Goal: Information Seeking & Learning: Learn about a topic

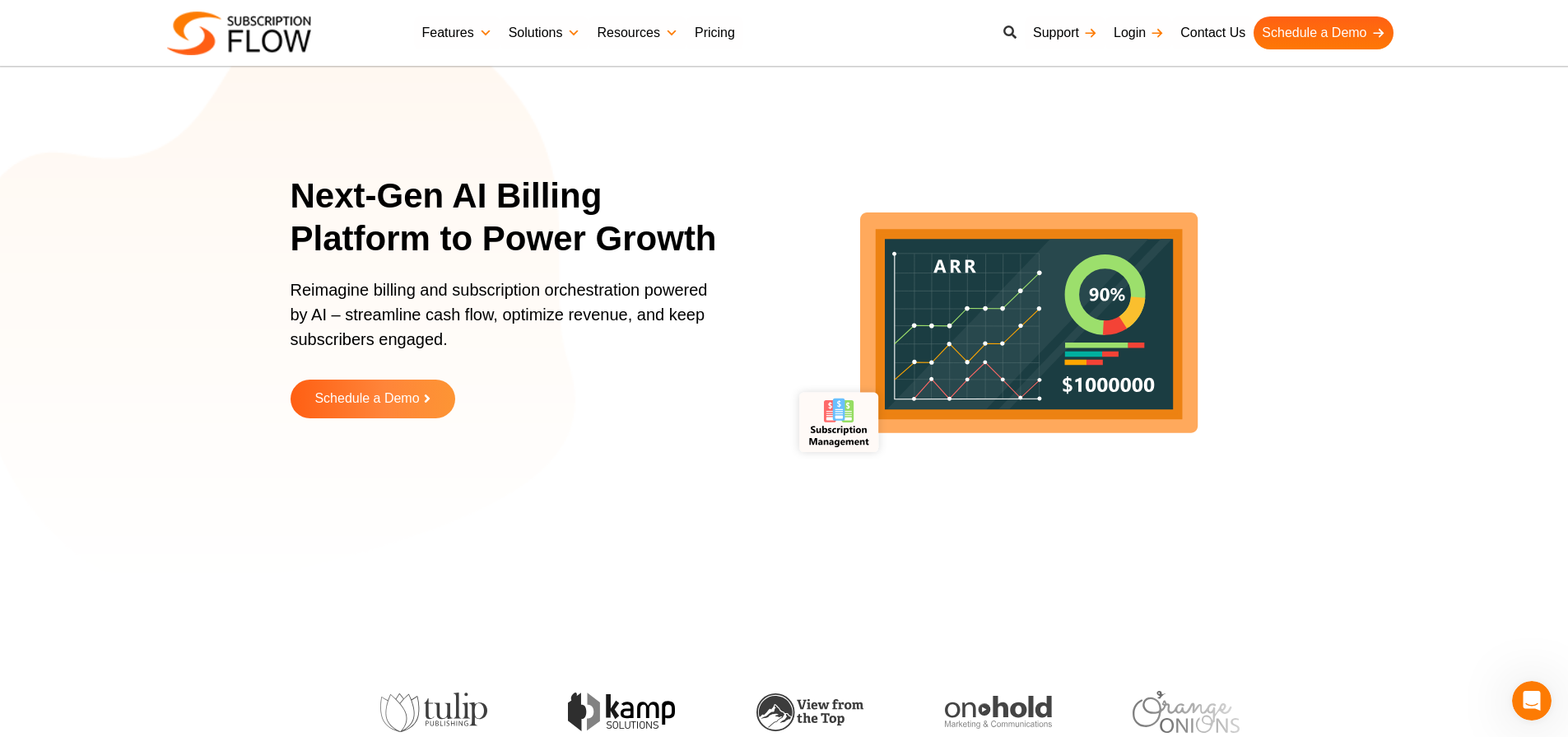
click at [1010, 34] on icon at bounding box center [1010, 32] width 13 height 13
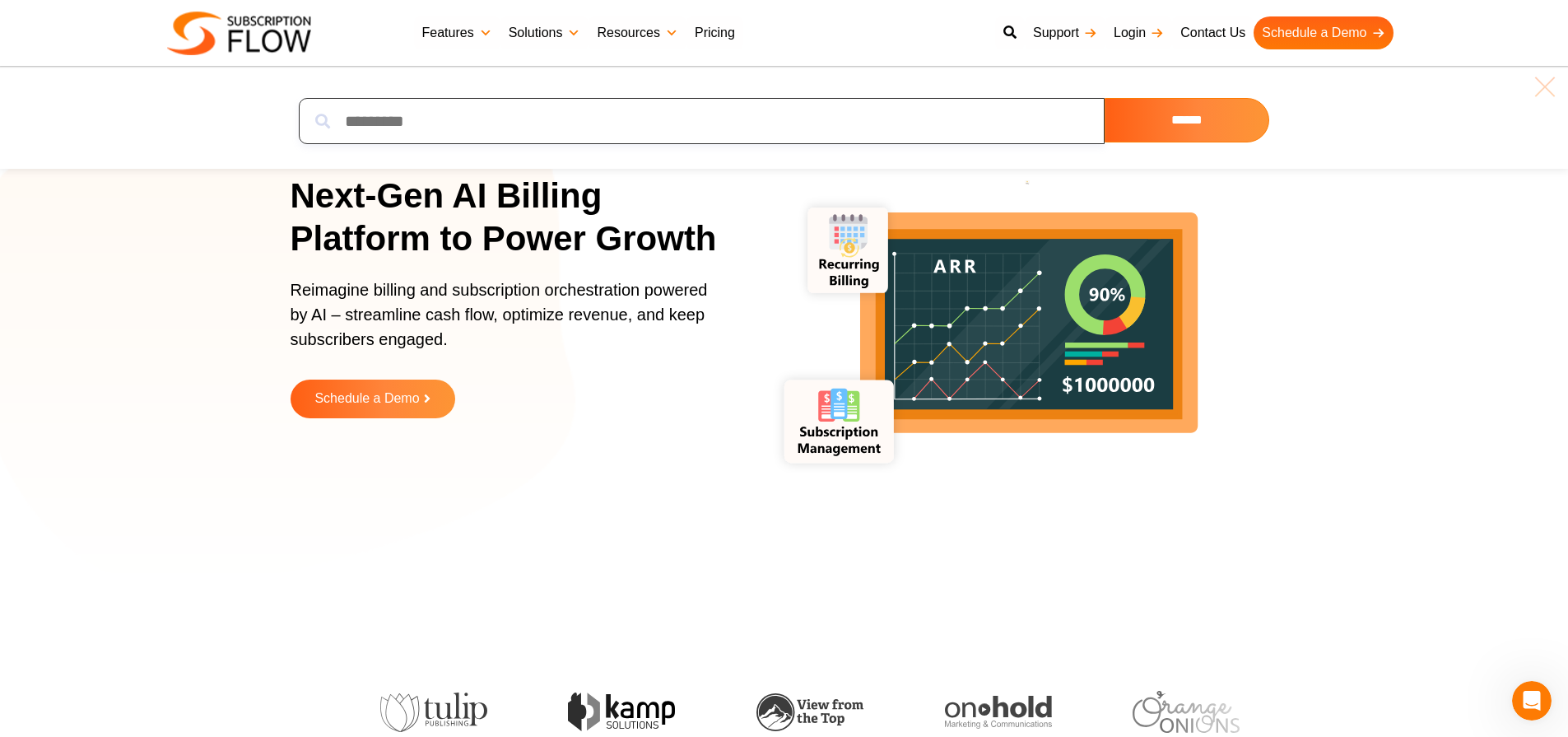
click at [751, 127] on input "search" at bounding box center [701, 121] width 806 height 46
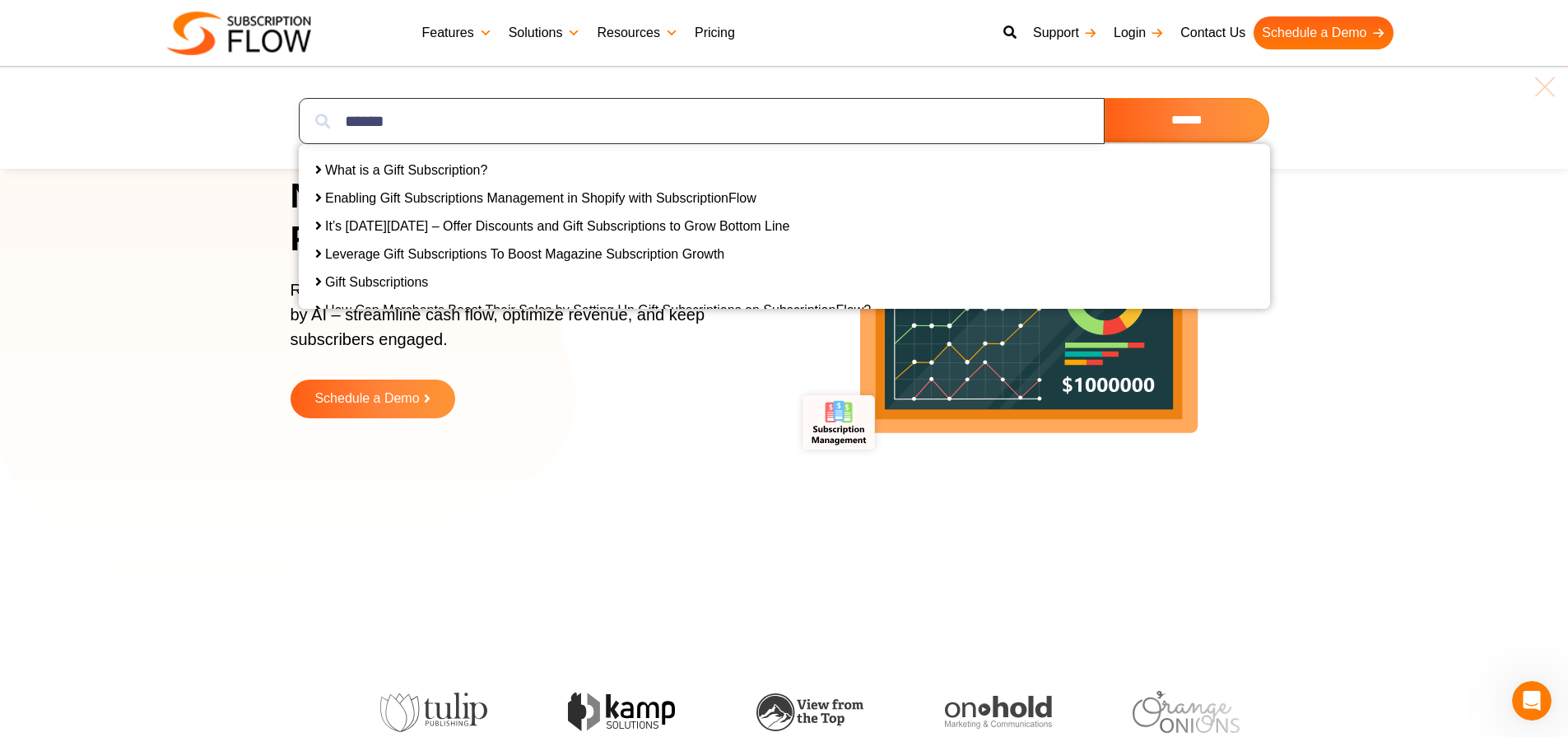
type input "******"
click at [363, 283] on link "Gift Subscriptions" at bounding box center [376, 282] width 103 height 14
click at [391, 167] on link "What is a Gift Subscription?" at bounding box center [406, 169] width 162 height 14
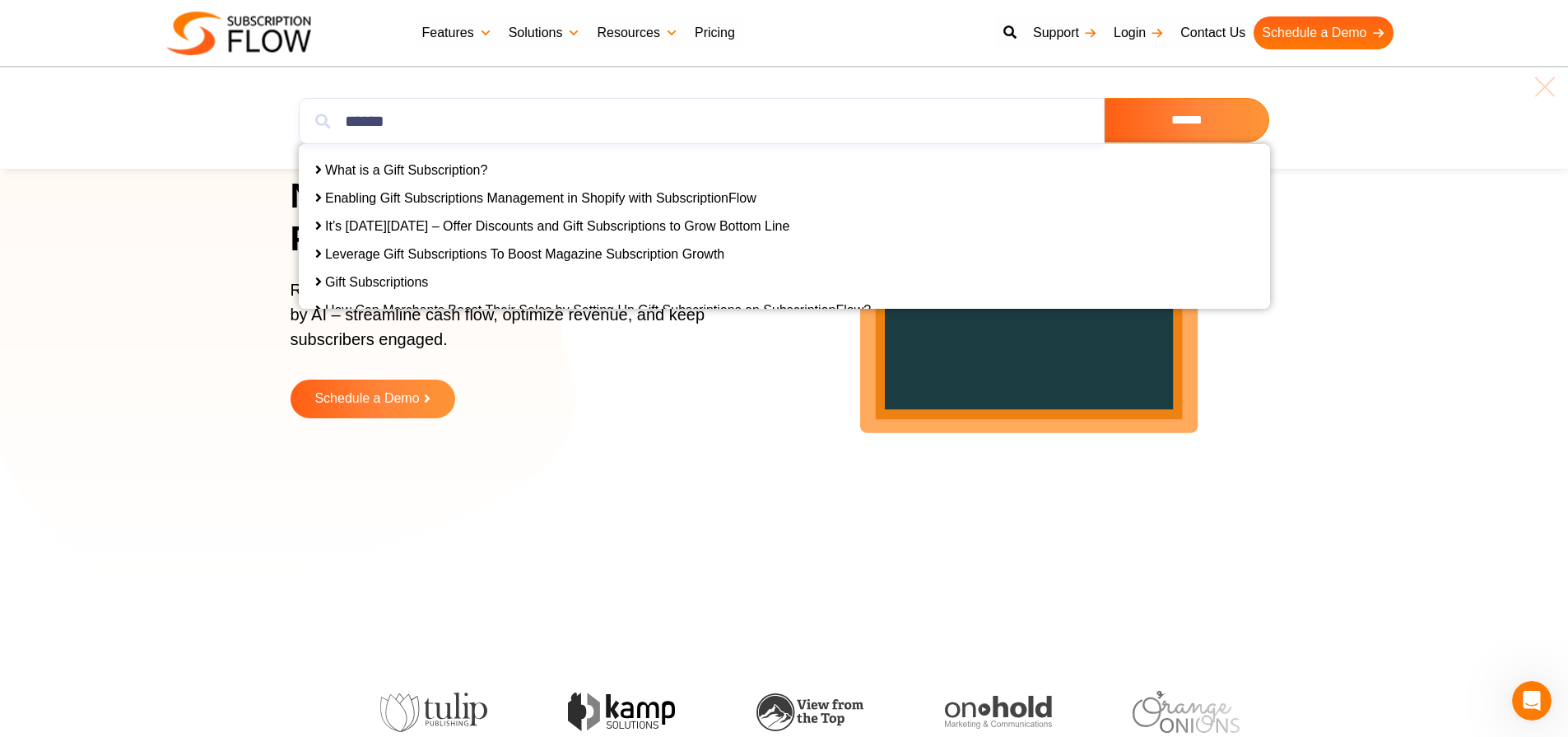
click at [259, 42] on img at bounding box center [239, 33] width 144 height 44
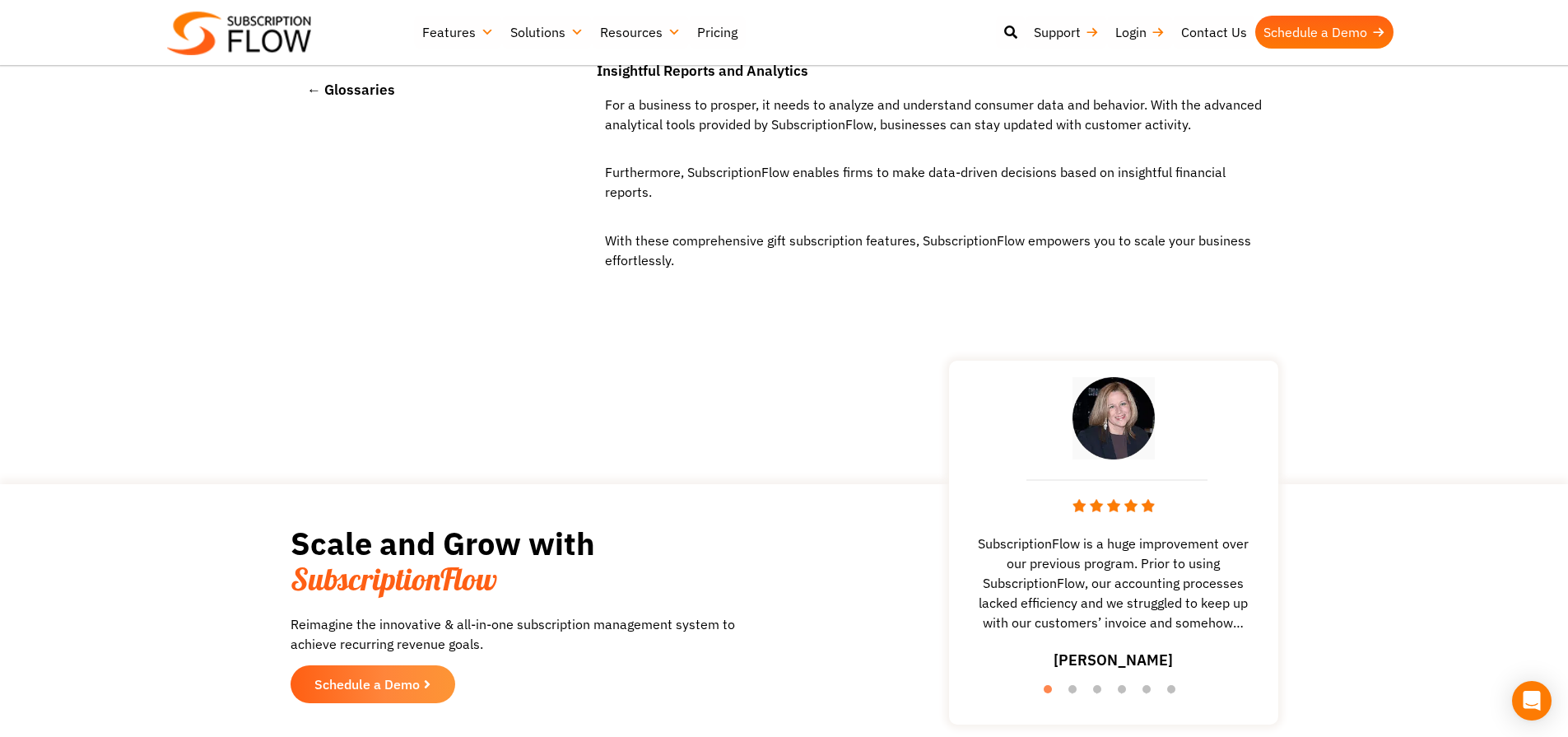
scroll to position [5136, 0]
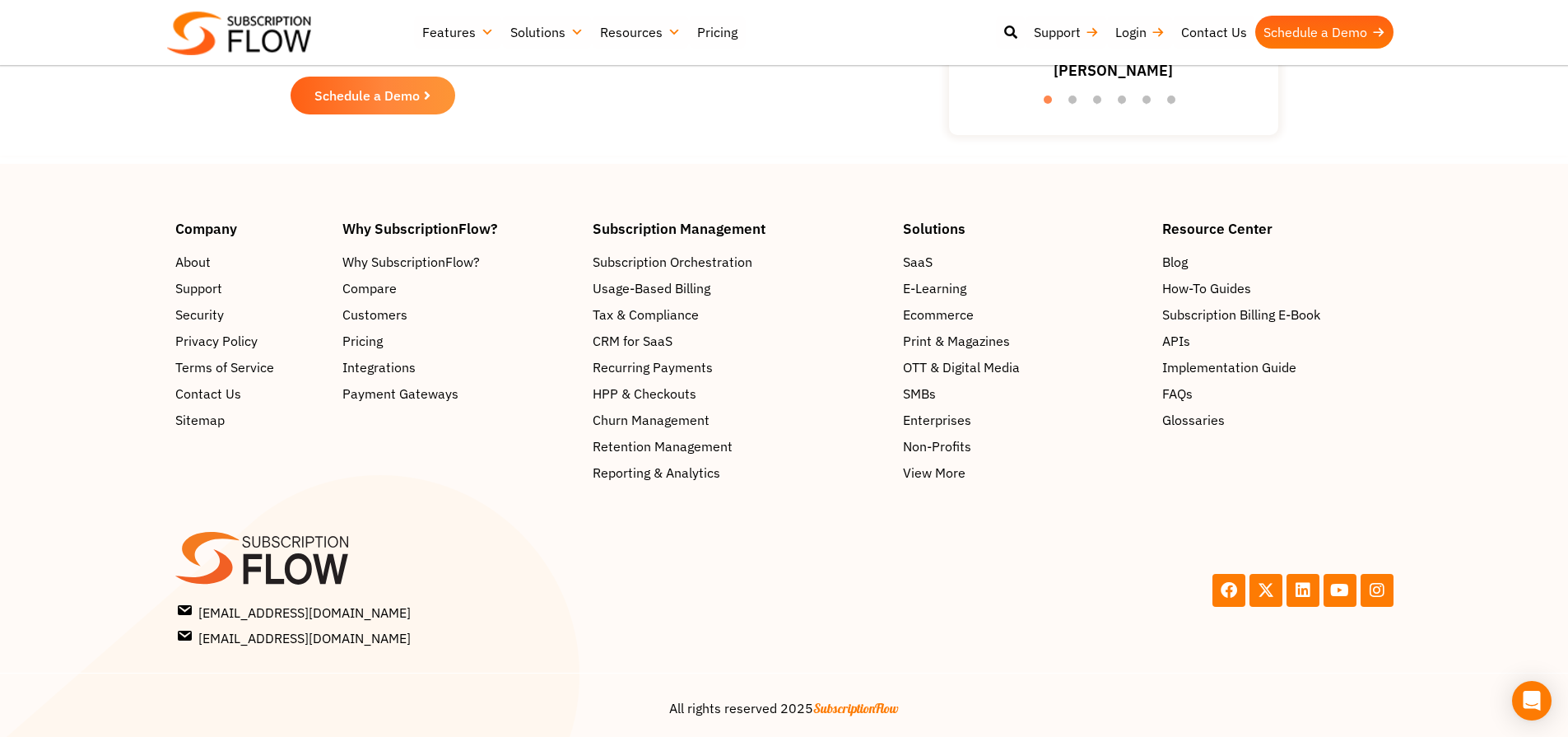
scroll to position [3302, 0]
